Goal: Check status: Check status

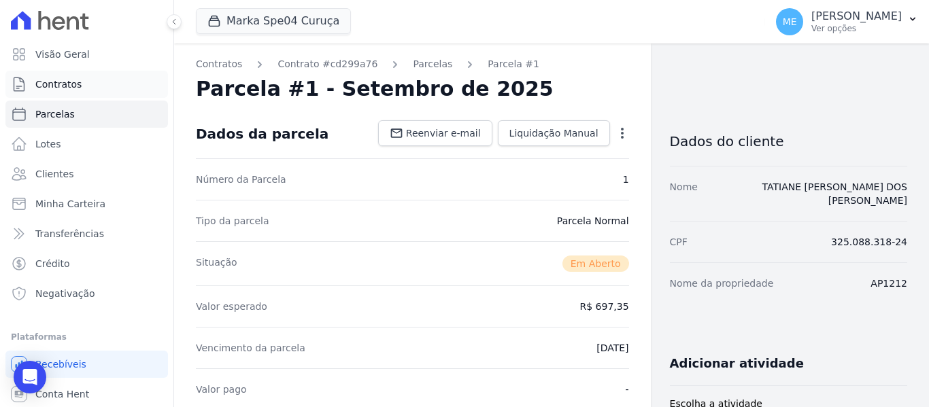
scroll to position [272, 0]
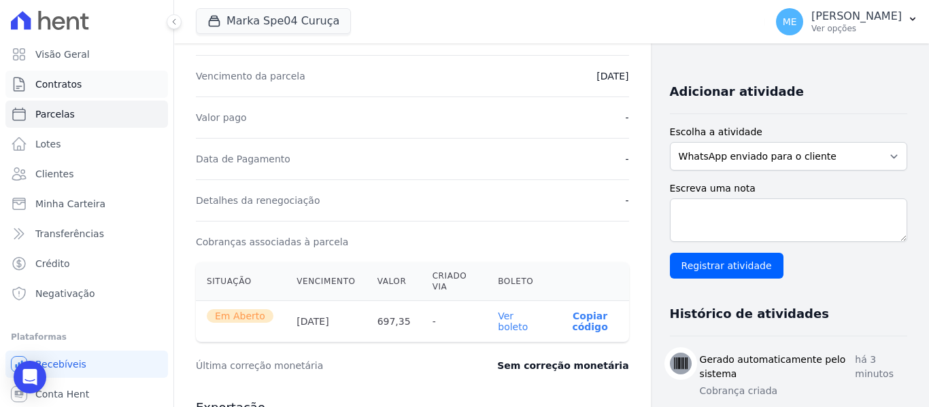
click at [61, 83] on span "Contratos" at bounding box center [58, 84] width 46 height 14
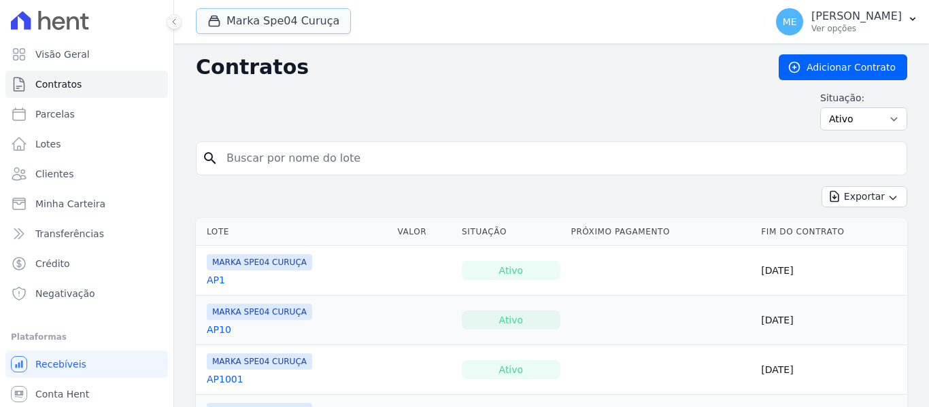
click at [332, 22] on button "Marka Spe04 Curuça" at bounding box center [273, 21] width 155 height 26
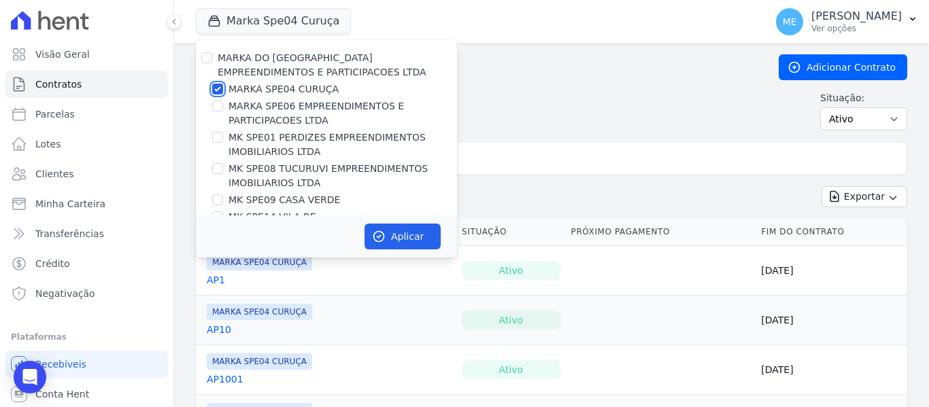
click at [215, 86] on input "MARKA SPE04 CURUÇA" at bounding box center [217, 89] width 11 height 11
checkbox input "false"
click at [220, 110] on input "MARKA SPE06 EMPREENDIMENTOS E PARTICIPACOES LTDA" at bounding box center [217, 106] width 11 height 11
checkbox input "true"
click at [393, 232] on button "Aplicar" at bounding box center [402, 237] width 76 height 26
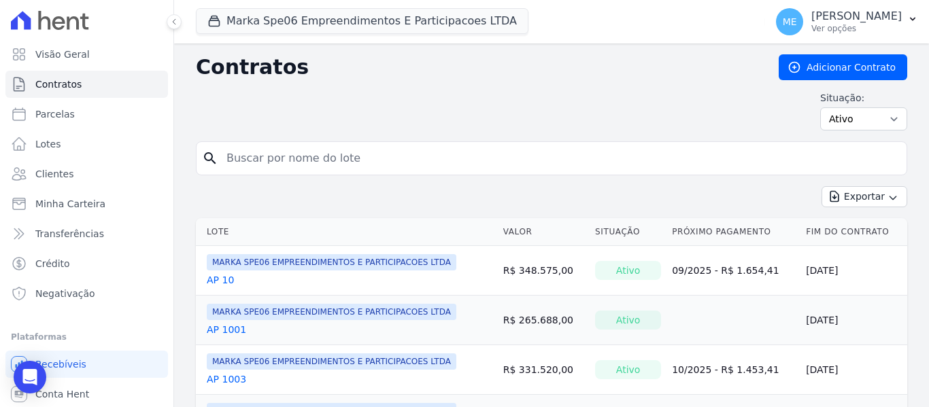
click at [525, 156] on input "search" at bounding box center [559, 158] width 683 height 27
type input "1704"
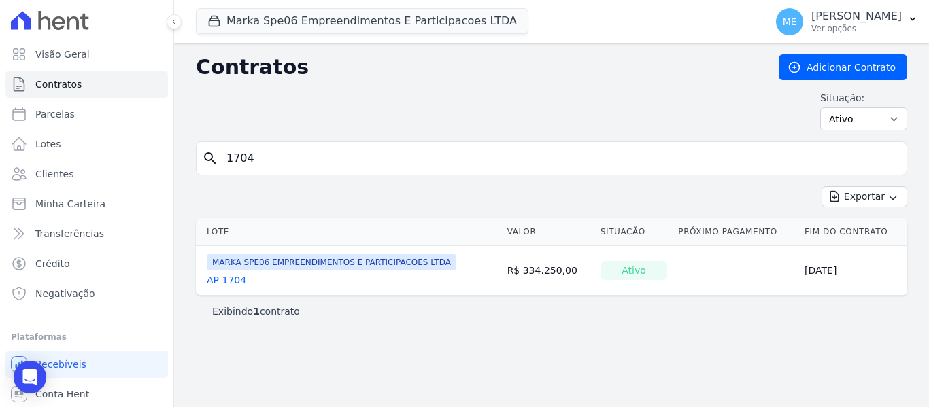
click at [231, 280] on link "AP 1704" at bounding box center [226, 280] width 39 height 14
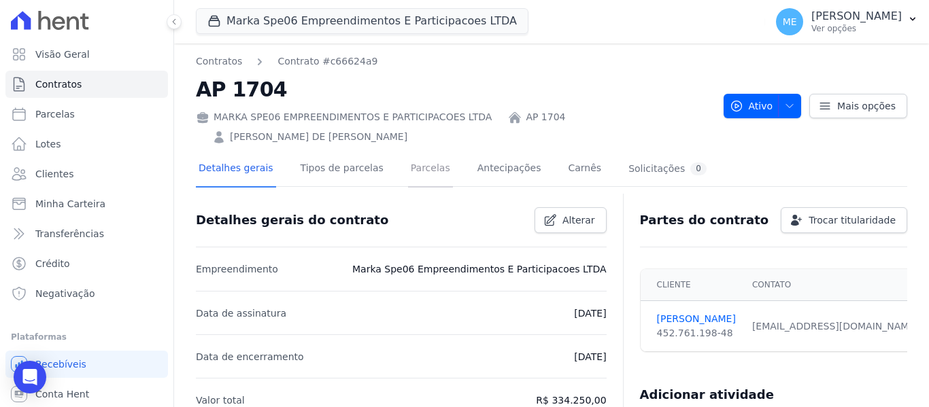
click at [421, 152] on link "Parcelas" at bounding box center [430, 170] width 45 height 36
